Goal: Information Seeking & Learning: Learn about a topic

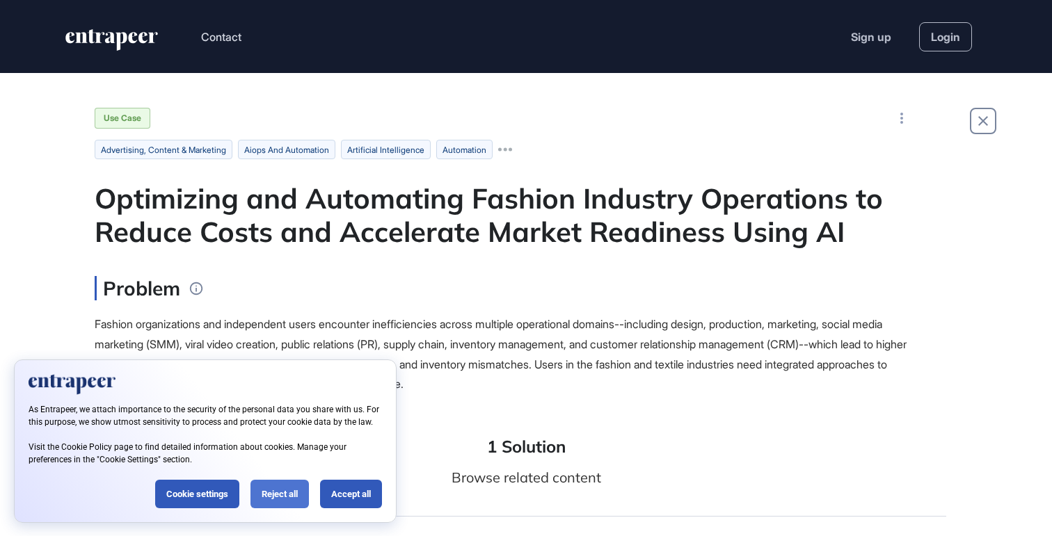
click at [280, 494] on div "Reject all" at bounding box center [279, 494] width 58 height 29
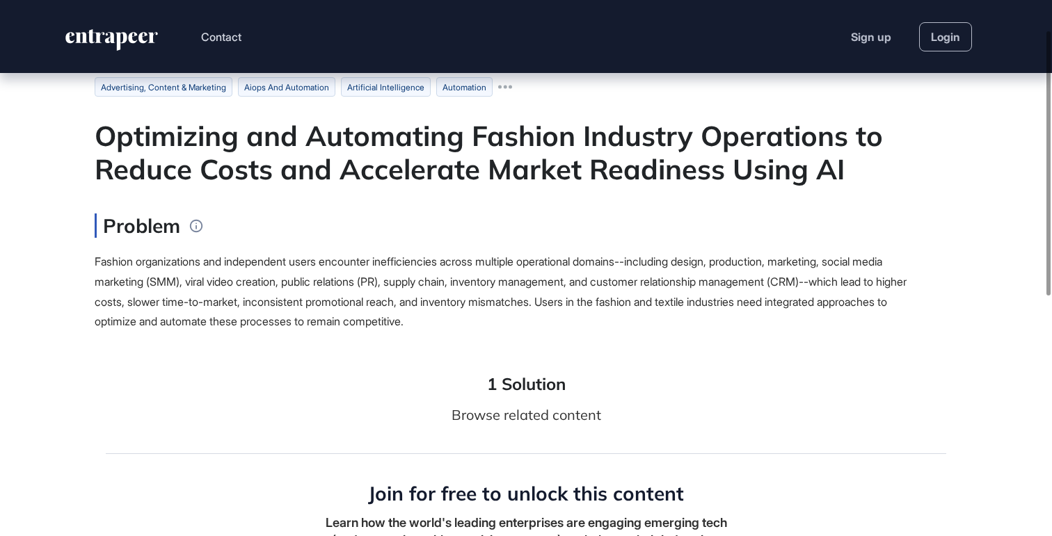
scroll to position [72, 0]
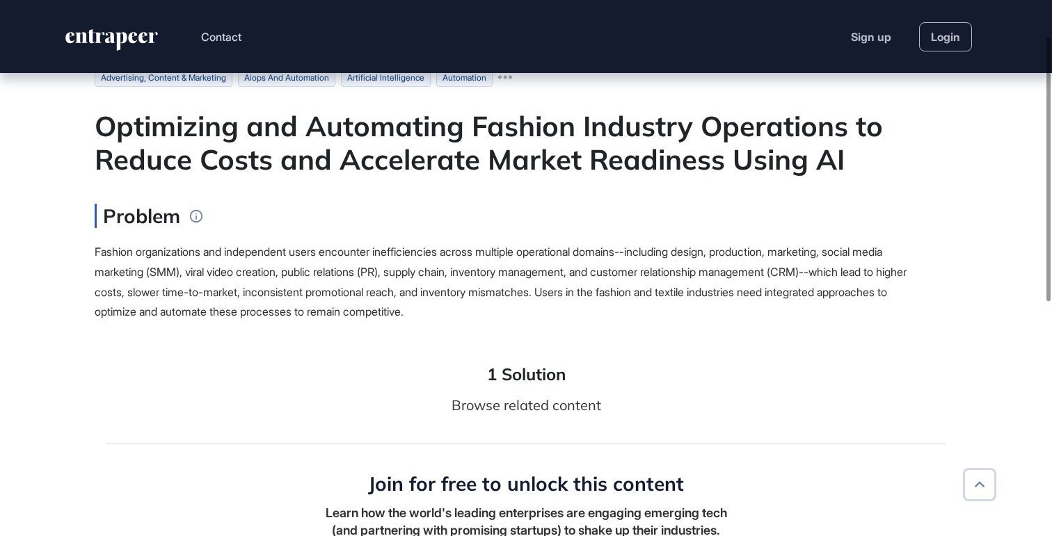
click at [100, 127] on div "Optimizing and Automating Fashion Industry Operations to Reduce Costs and Accel…" at bounding box center [526, 142] width 863 height 67
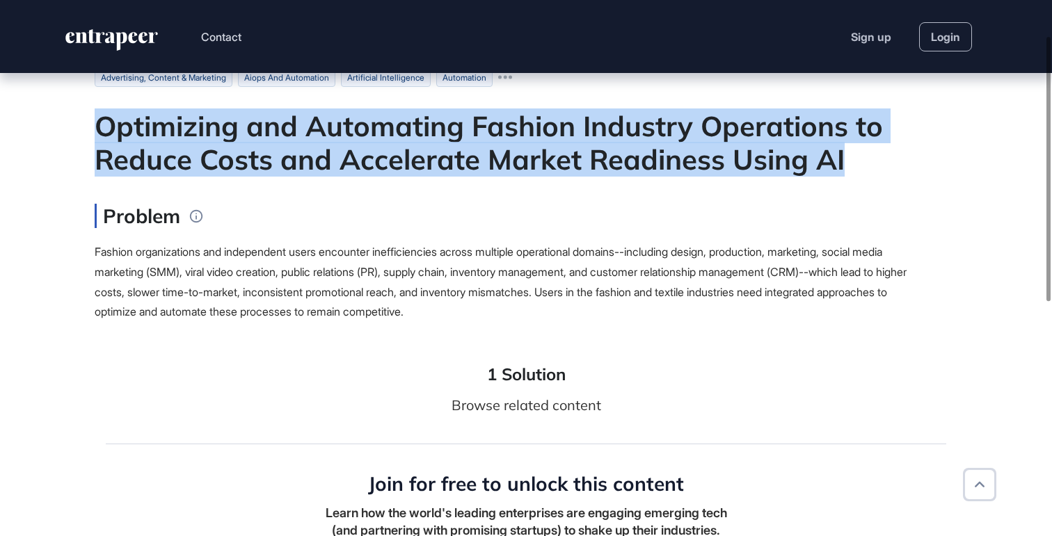
drag, startPoint x: 97, startPoint y: 127, endPoint x: 852, endPoint y: 167, distance: 755.7
click at [852, 167] on div "Optimizing and Automating Fashion Industry Operations to Reduce Costs and Accel…" at bounding box center [526, 142] width 863 height 67
click at [843, 177] on div at bounding box center [843, 177] width 0 height 0
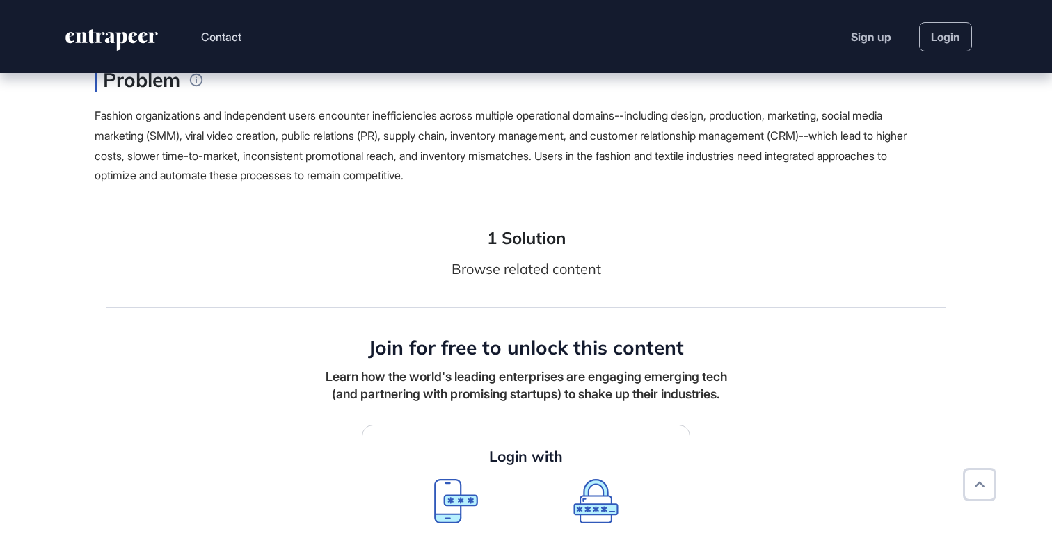
scroll to position [0, 0]
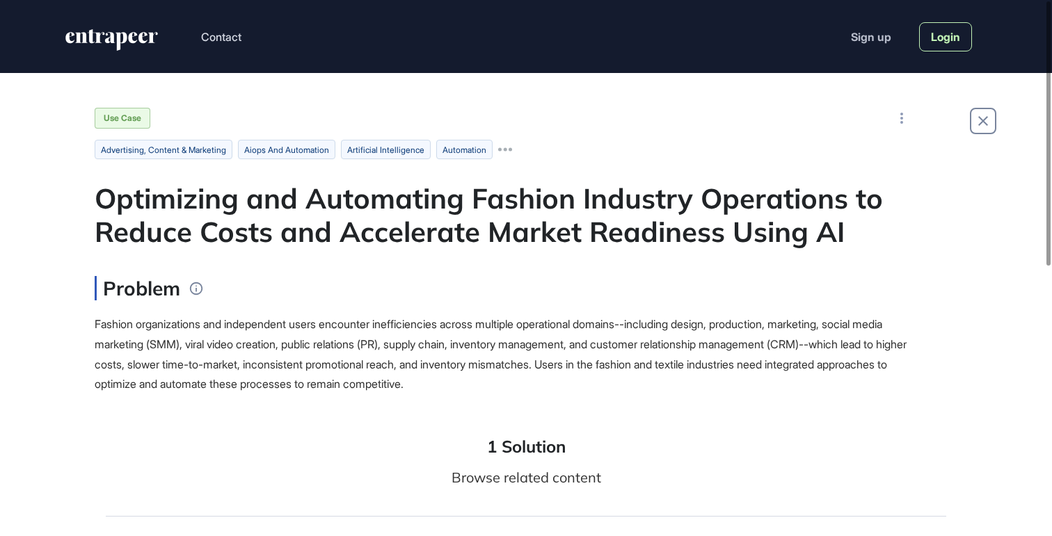
click at [946, 35] on link "Login" at bounding box center [945, 36] width 53 height 29
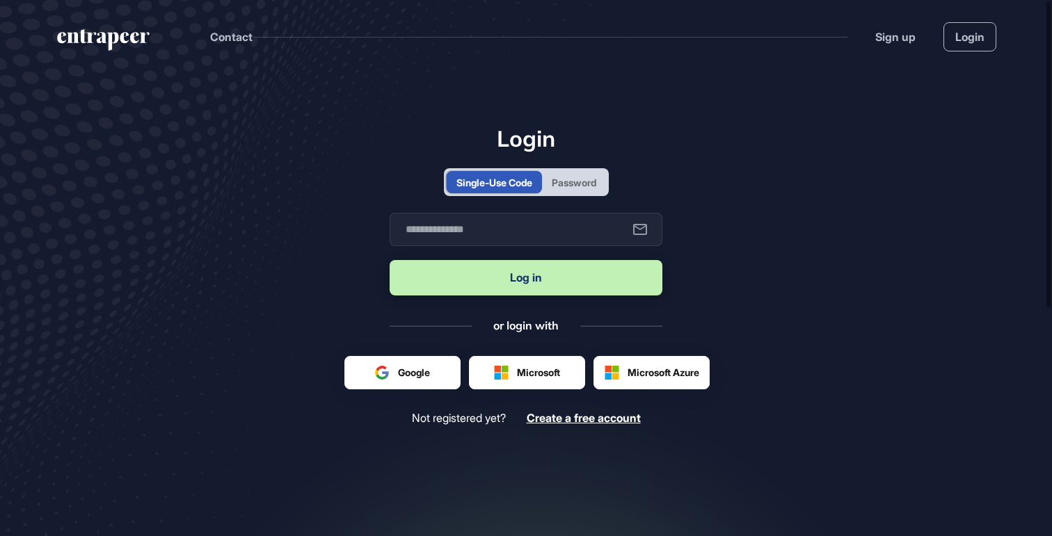
scroll to position [1, 1]
click at [435, 225] on input "text" at bounding box center [526, 229] width 273 height 33
type input "**********"
click at [530, 282] on button "Log in" at bounding box center [526, 277] width 273 height 35
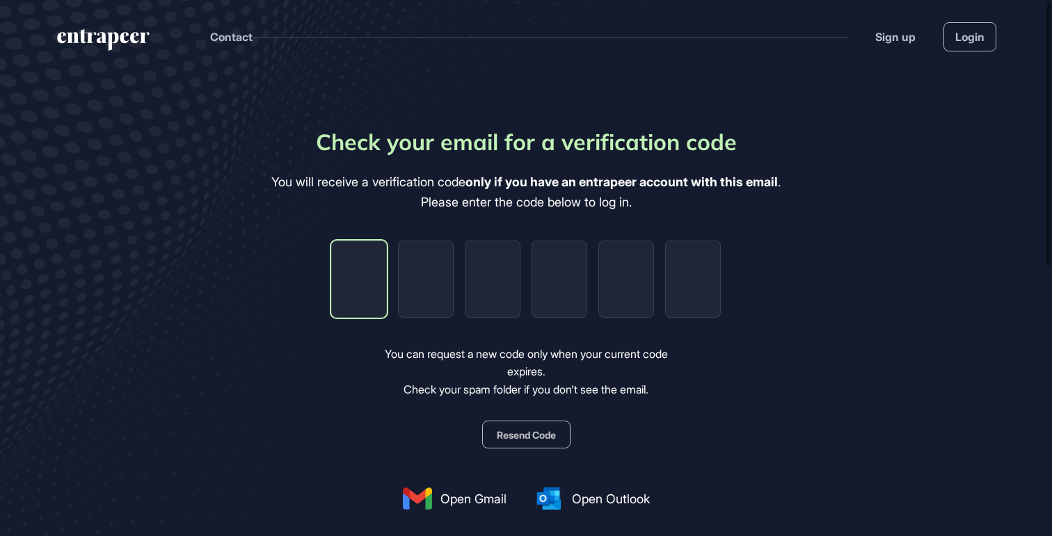
type input "*"
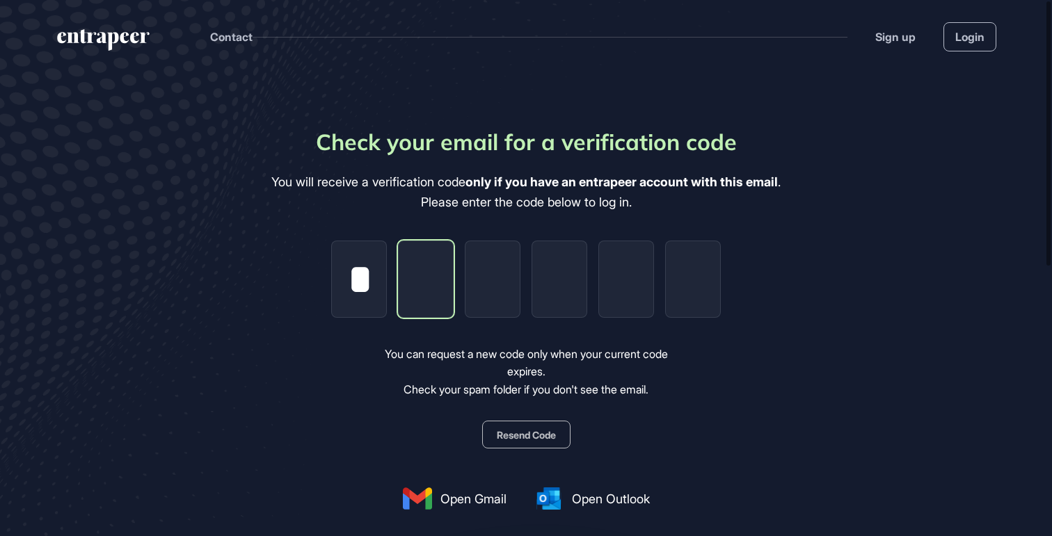
type input "*"
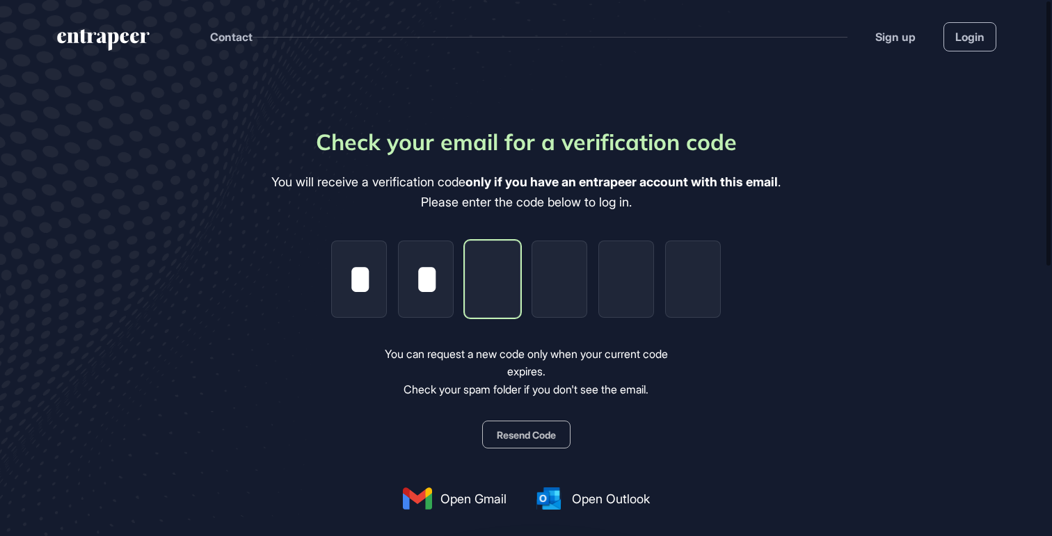
type input "*"
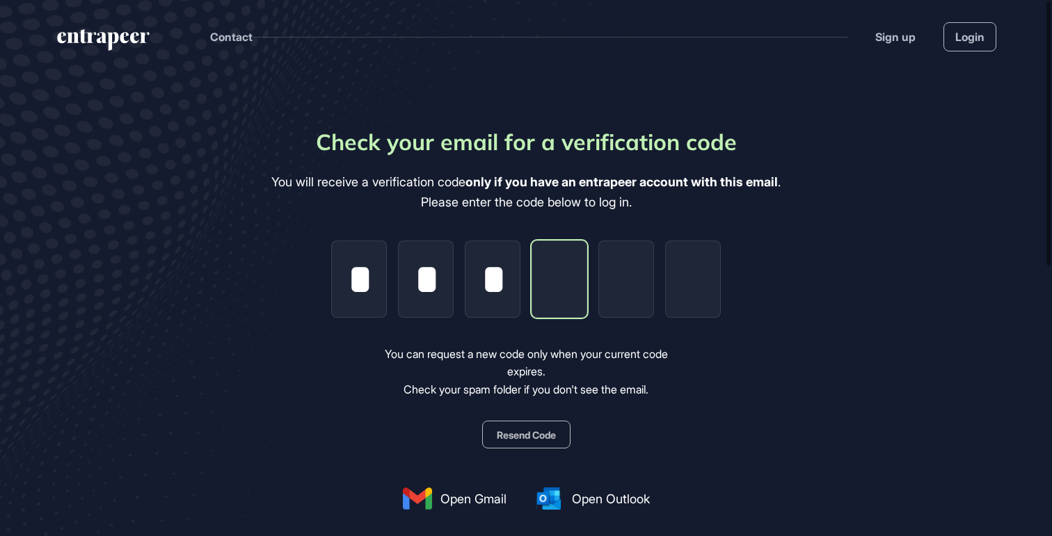
type input "*"
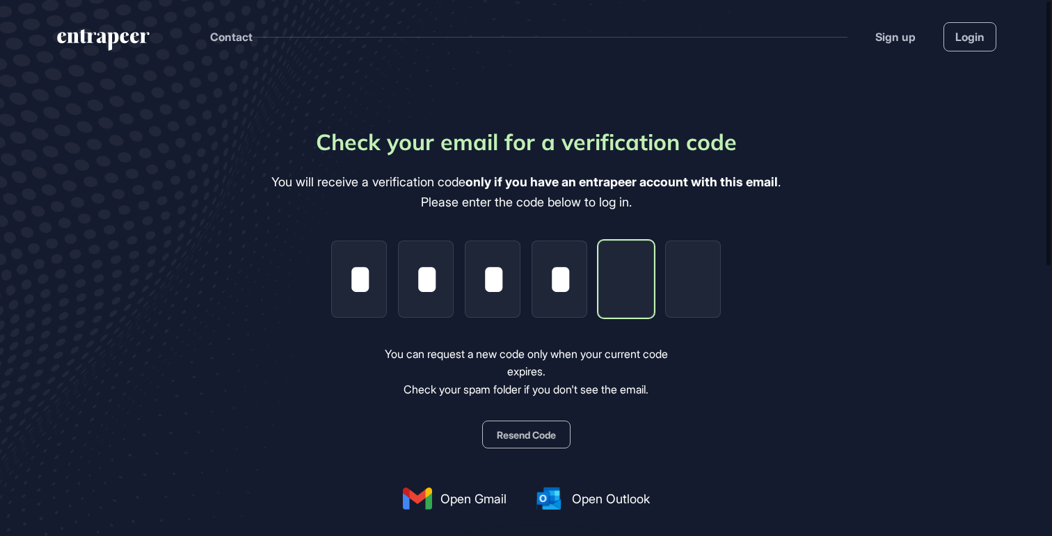
type input "*"
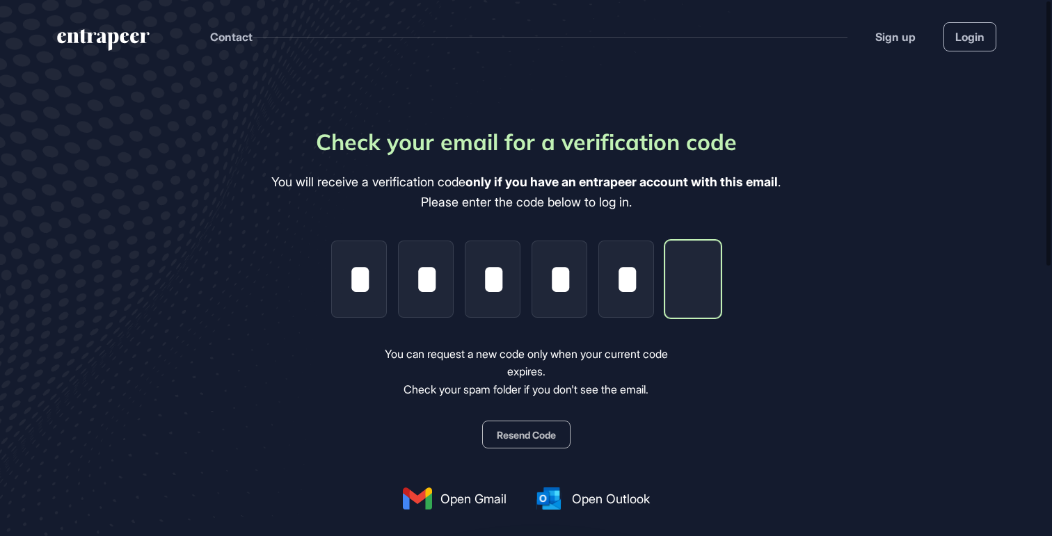
type input "*"
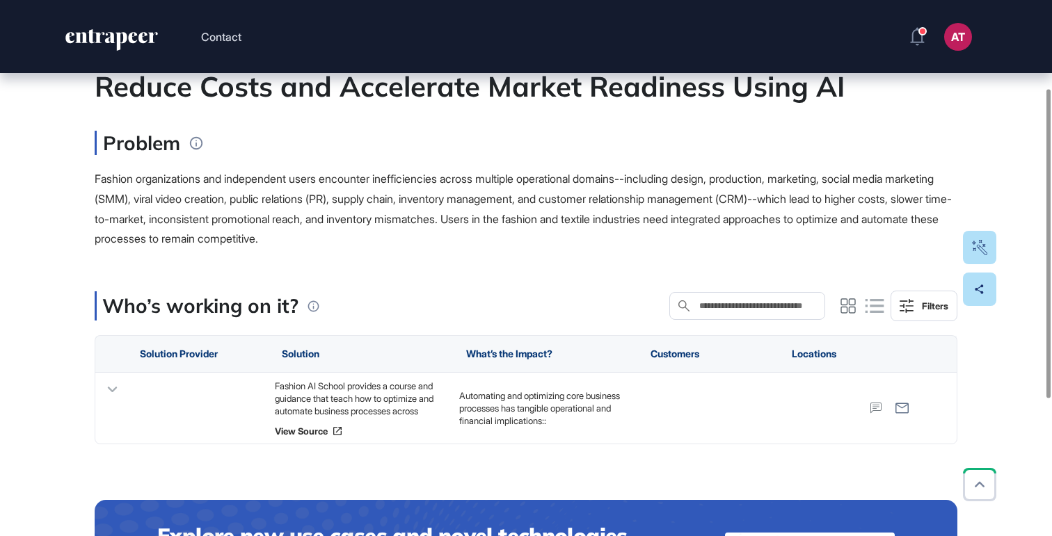
scroll to position [153, 0]
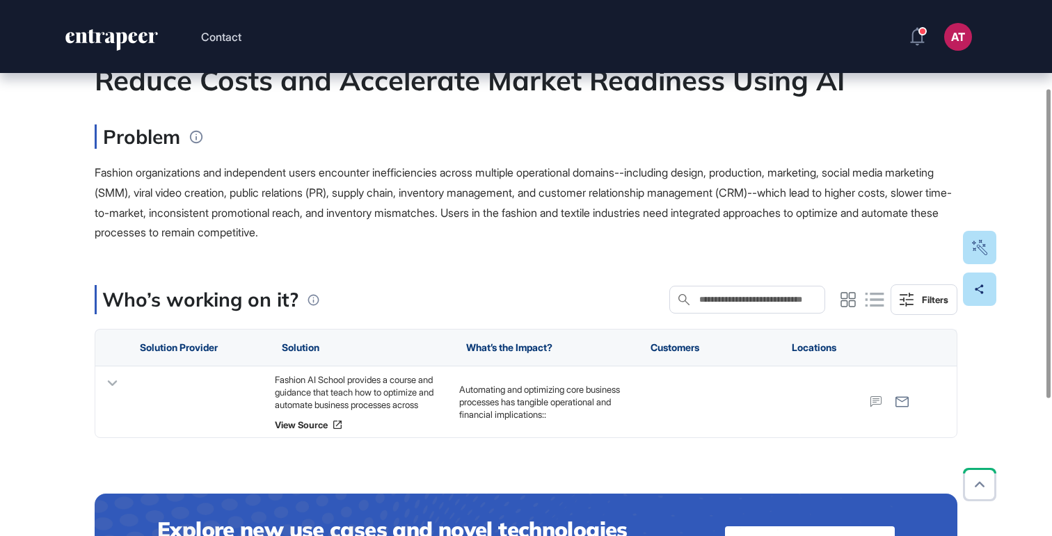
click at [97, 170] on span "Fashion organizations and independent users encounter inefficiencies across mul…" at bounding box center [523, 203] width 857 height 74
click at [62, 187] on div "Use Case Tag for Gameboard Build Partner Invest Acquire advertising, content & …" at bounding box center [526, 327] width 1052 height 815
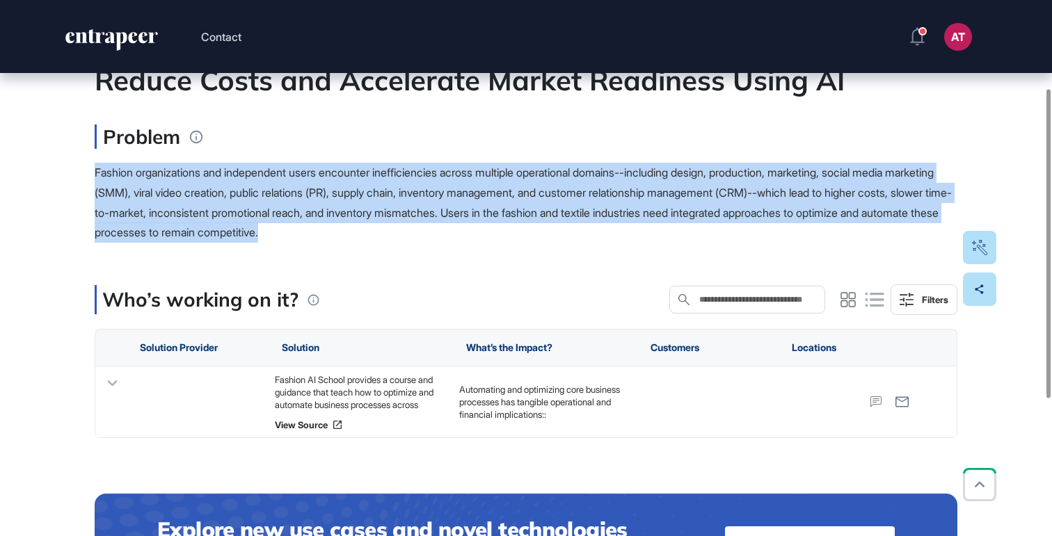
drag, startPoint x: 95, startPoint y: 172, endPoint x: 499, endPoint y: 229, distance: 408.8
click at [499, 229] on div "Fashion organizations and independent users encounter inefficiencies across mul…" at bounding box center [526, 203] width 863 height 80
click at [499, 239] on div at bounding box center [499, 239] width 0 height 0
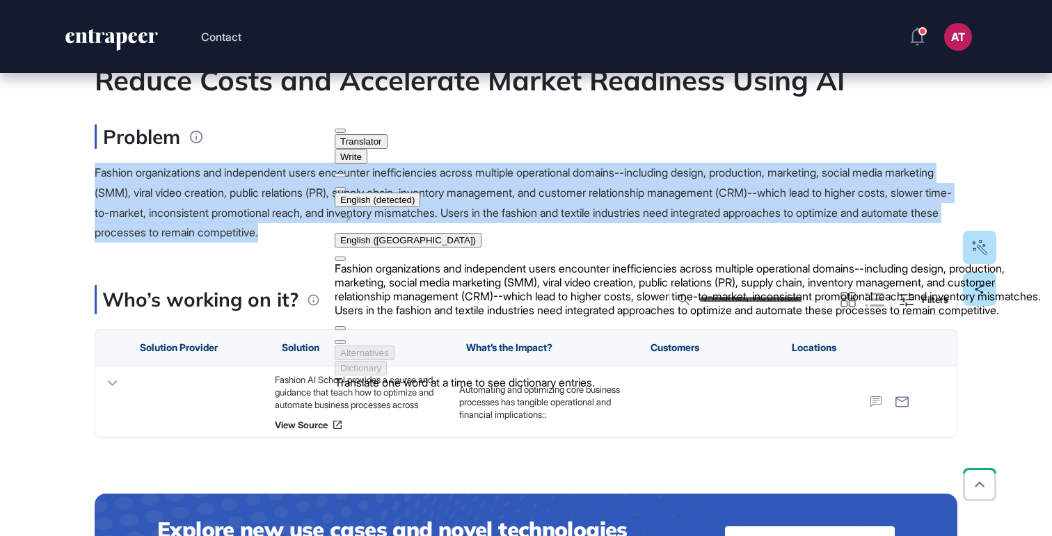
click at [481, 233] on button "English ([GEOGRAPHIC_DATA])" at bounding box center [408, 240] width 147 height 15
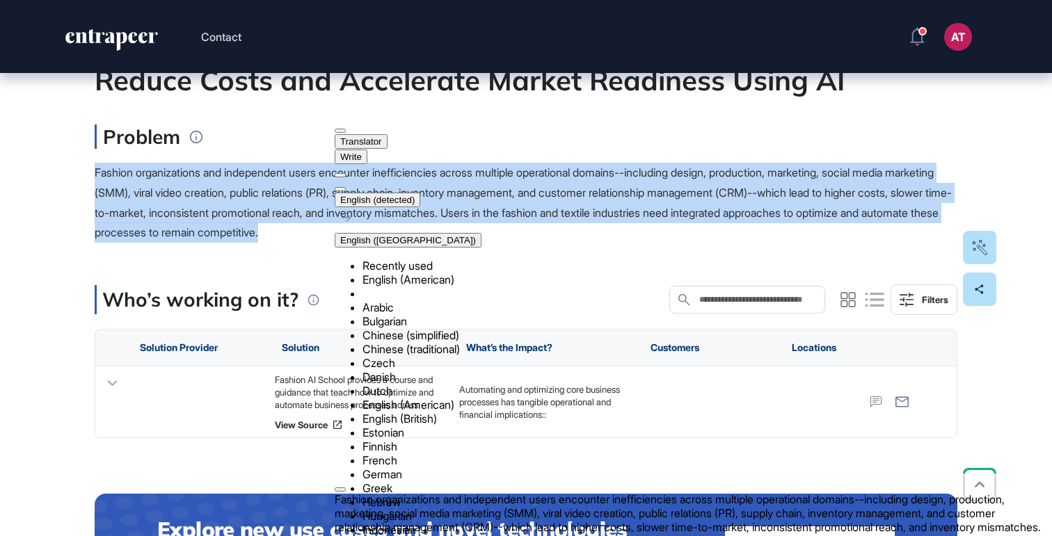
scroll to position [574, 0]
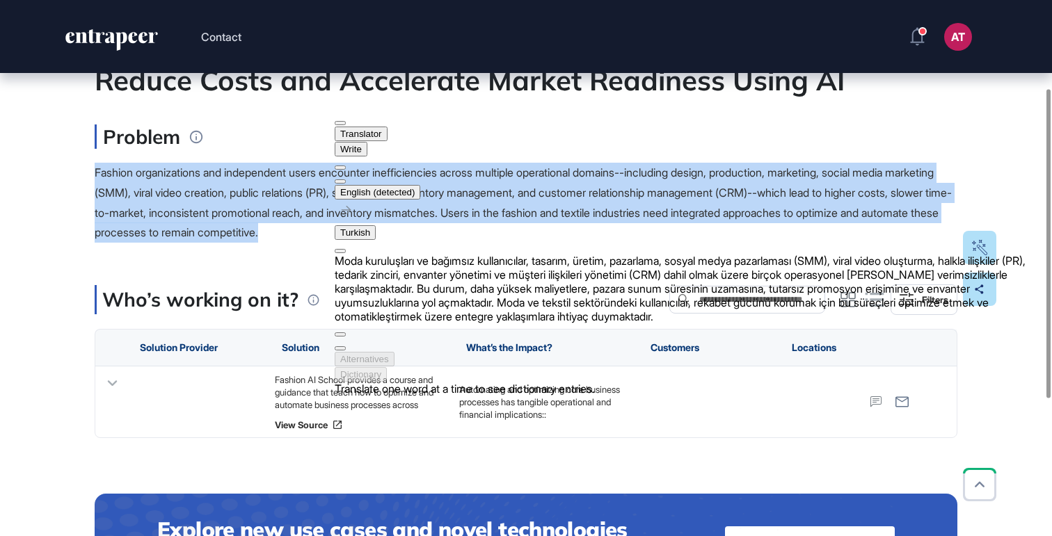
click at [346, 179] on button at bounding box center [340, 181] width 11 height 4
